Goal: Obtain resource: Obtain resource

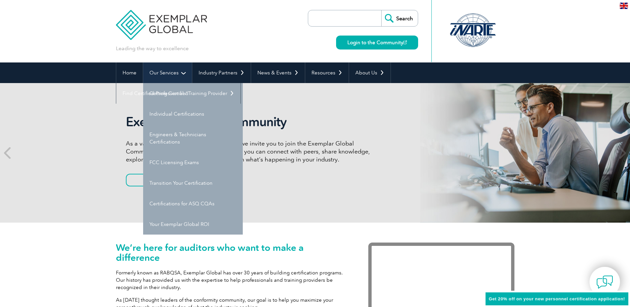
drag, startPoint x: 0, startPoint y: 0, endPoint x: 172, endPoint y: 75, distance: 187.3
click at [172, 75] on link "Our Services" at bounding box center [167, 72] width 49 height 21
click at [162, 95] on link "Getting Certified" at bounding box center [193, 93] width 100 height 21
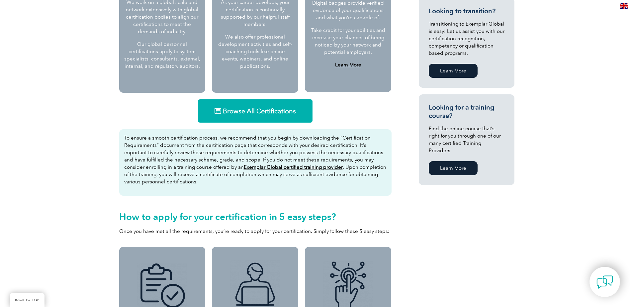
scroll to position [365, 0]
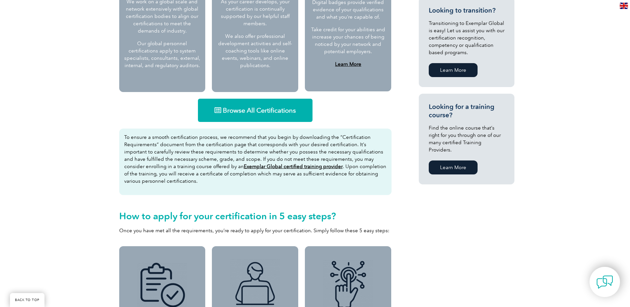
click at [241, 108] on span "Browse All Certifications" at bounding box center [259, 110] width 73 height 7
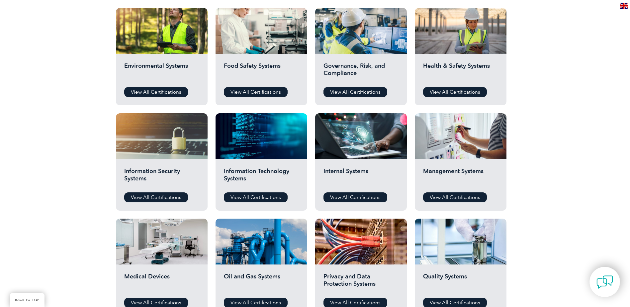
scroll to position [233, 0]
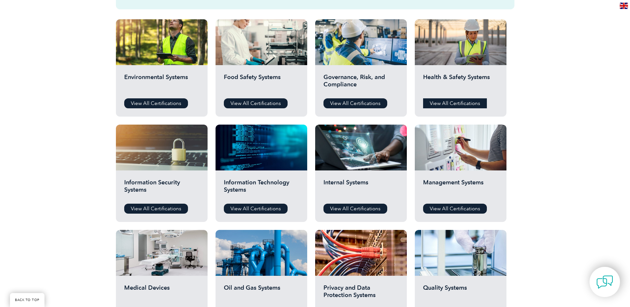
click at [450, 100] on link "View All Certifications" at bounding box center [455, 103] width 64 height 10
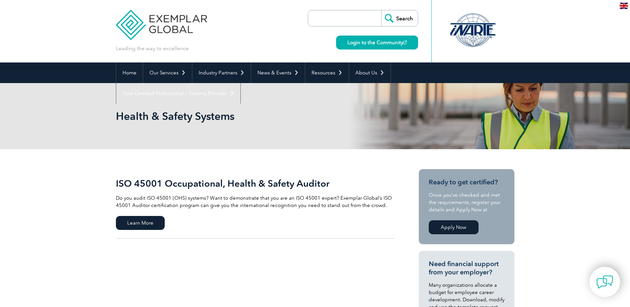
scroll to position [33, 0]
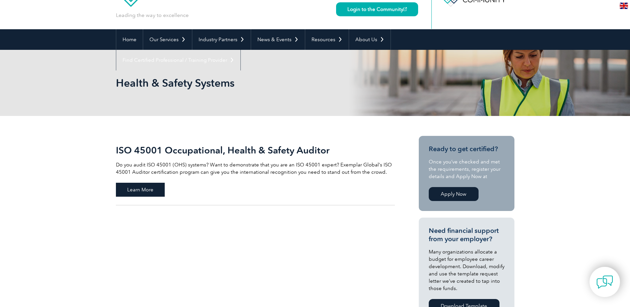
click at [137, 190] on span "Learn More" at bounding box center [140, 190] width 49 height 14
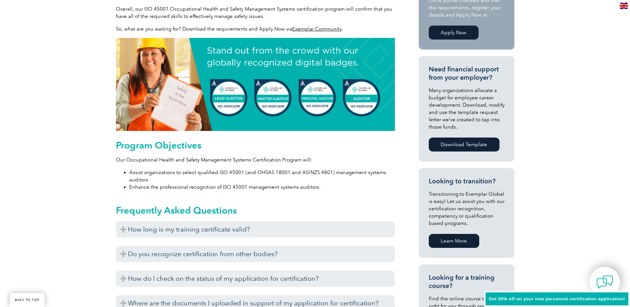
scroll to position [259, 0]
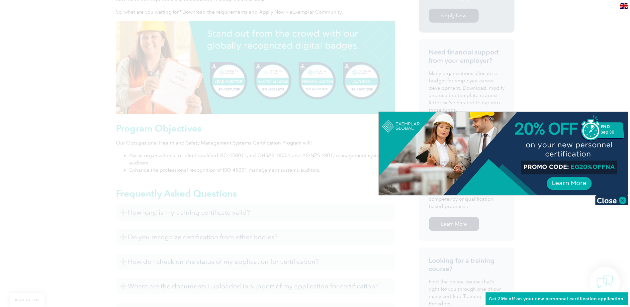
click at [520, 248] on div at bounding box center [315, 153] width 630 height 307
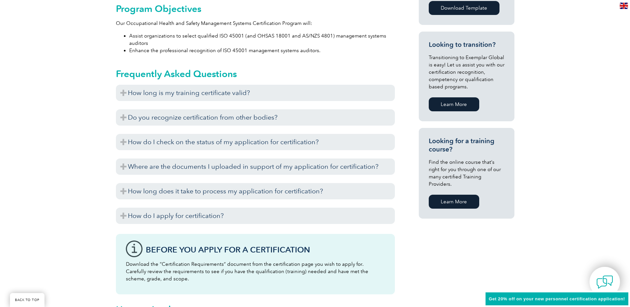
scroll to position [392, 0]
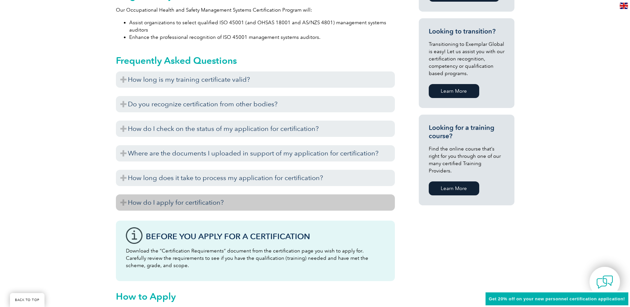
click at [185, 205] on h3 "How do I apply for certification?" at bounding box center [255, 202] width 279 height 16
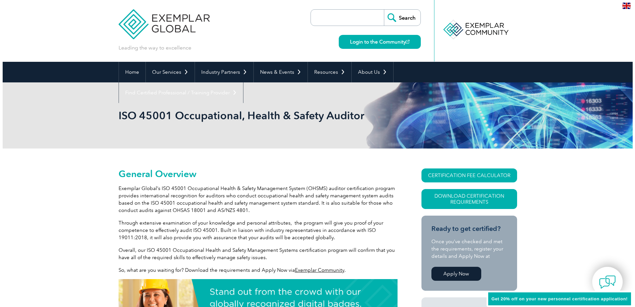
scroll to position [0, 0]
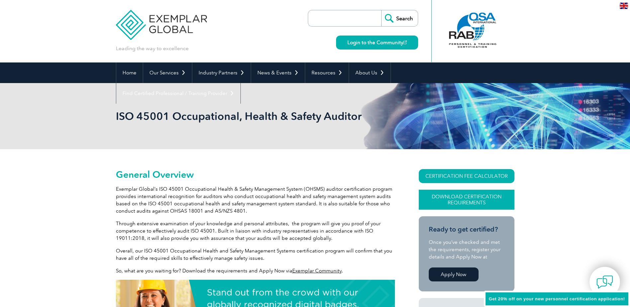
click at [444, 201] on link "Download Certification Requirements" at bounding box center [467, 200] width 96 height 20
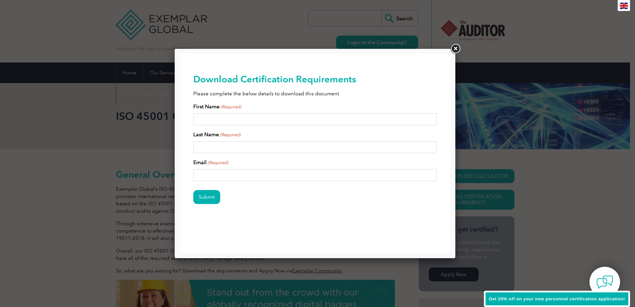
click at [251, 122] on input "First Name (Required)" at bounding box center [315, 119] width 244 height 12
type input "Shaznie"
type input "Raison"
type input "shaznie@jimshazmatremoval.com.au"
click at [210, 194] on input "Submit" at bounding box center [206, 197] width 27 height 14
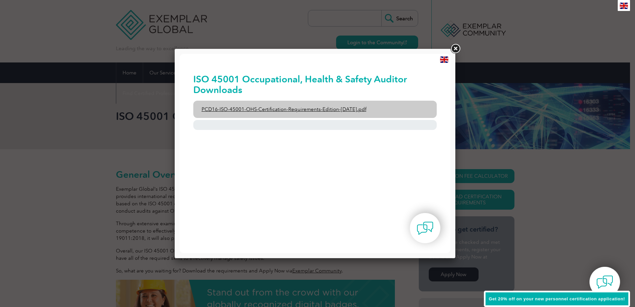
click at [253, 111] on link "PCD16-ISO-45001-OHS-Certification-Requirements-Edition-2-April-2022.pdf" at bounding box center [315, 109] width 244 height 17
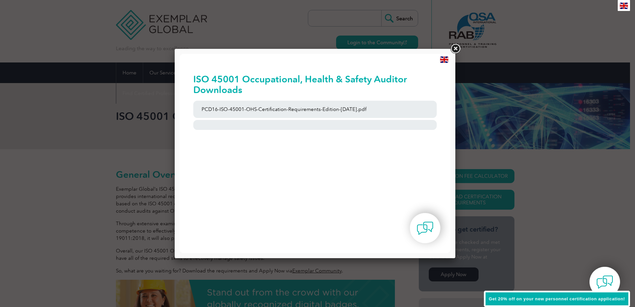
click at [453, 46] on link at bounding box center [455, 49] width 12 height 12
